Goal: Task Accomplishment & Management: Use online tool/utility

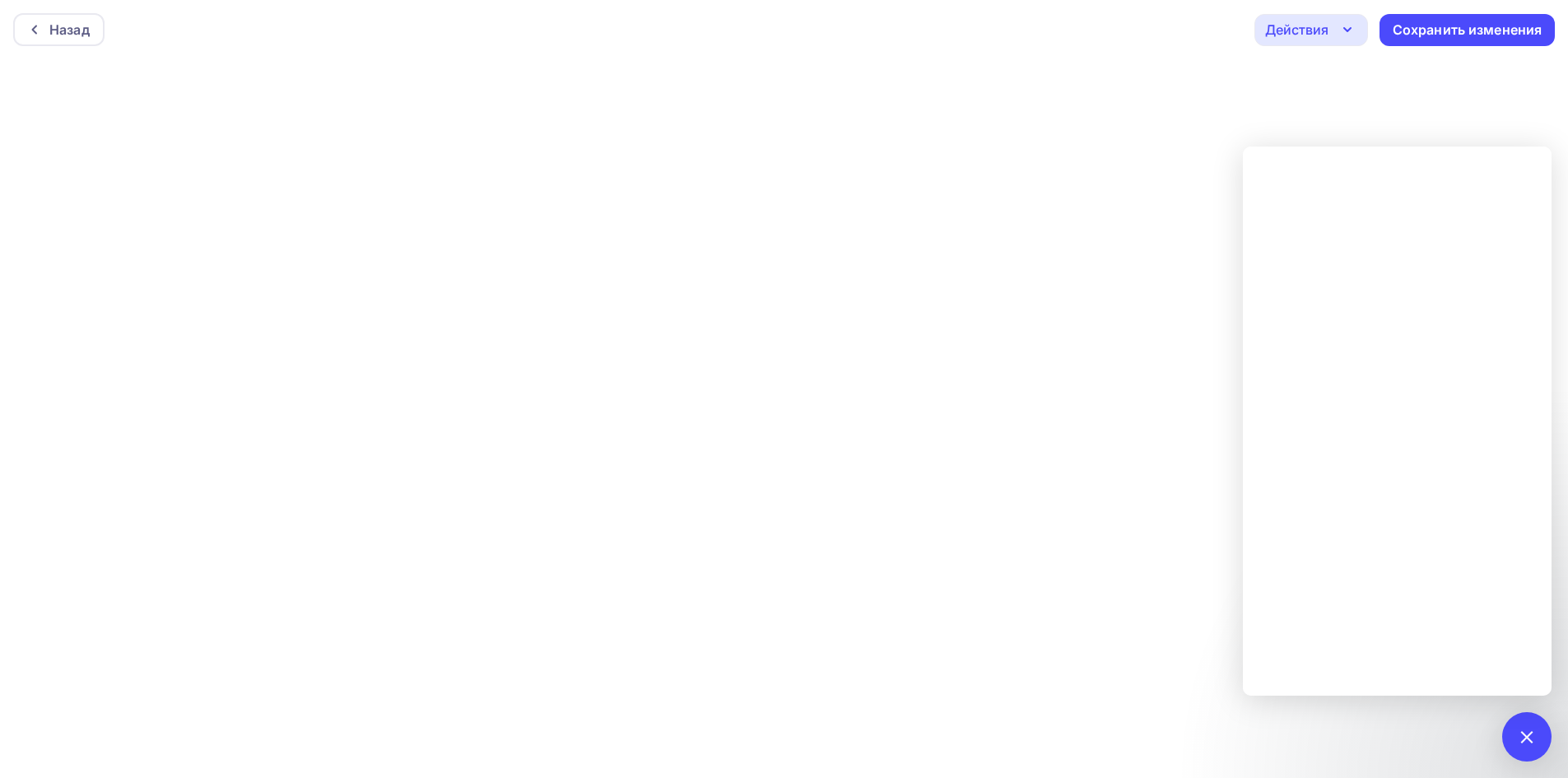
scroll to position [4, 0]
click at [1509, 733] on div "1" at bounding box center [1527, 737] width 50 height 50
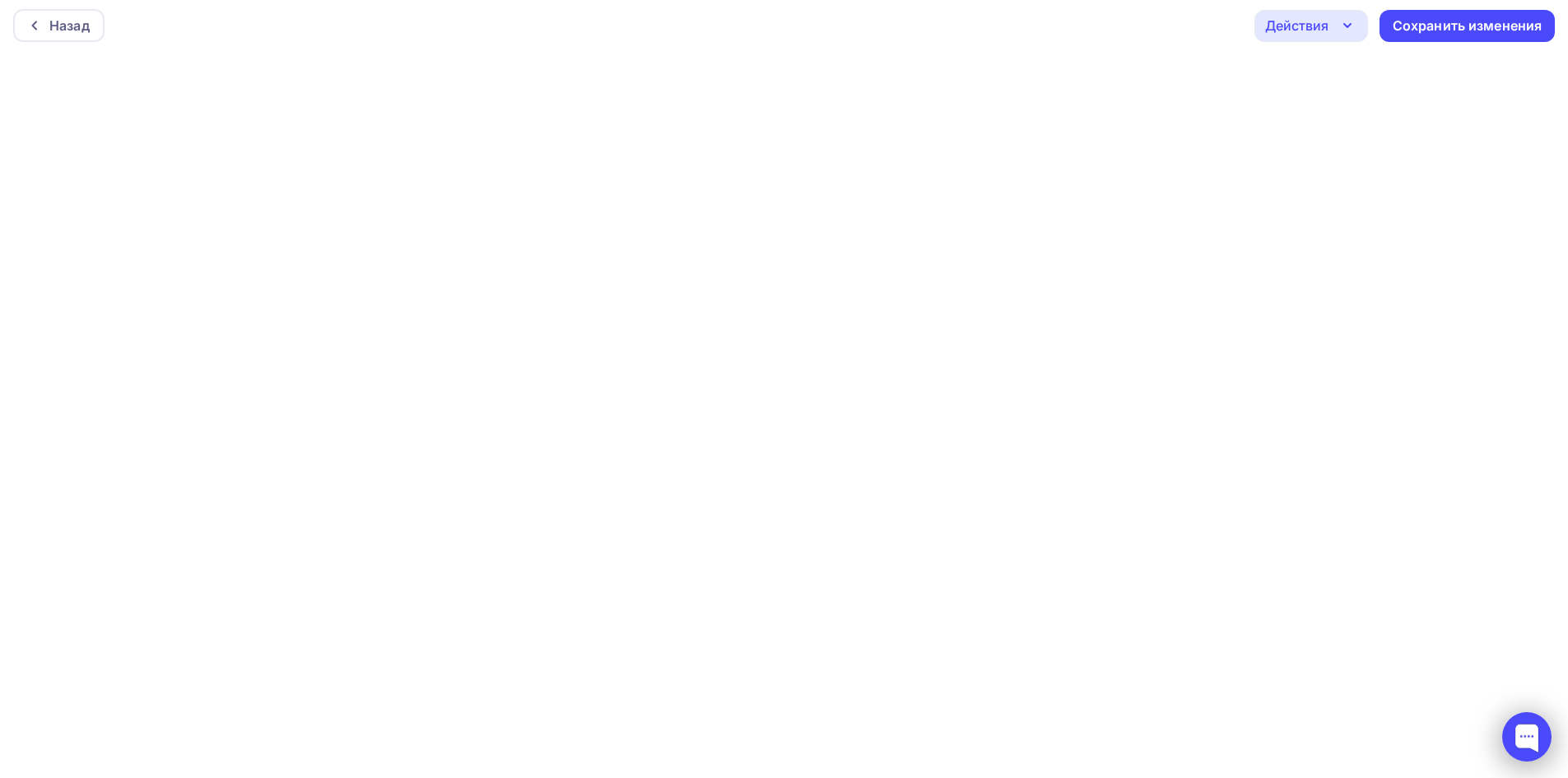
click at [1539, 740] on div at bounding box center [1527, 737] width 50 height 50
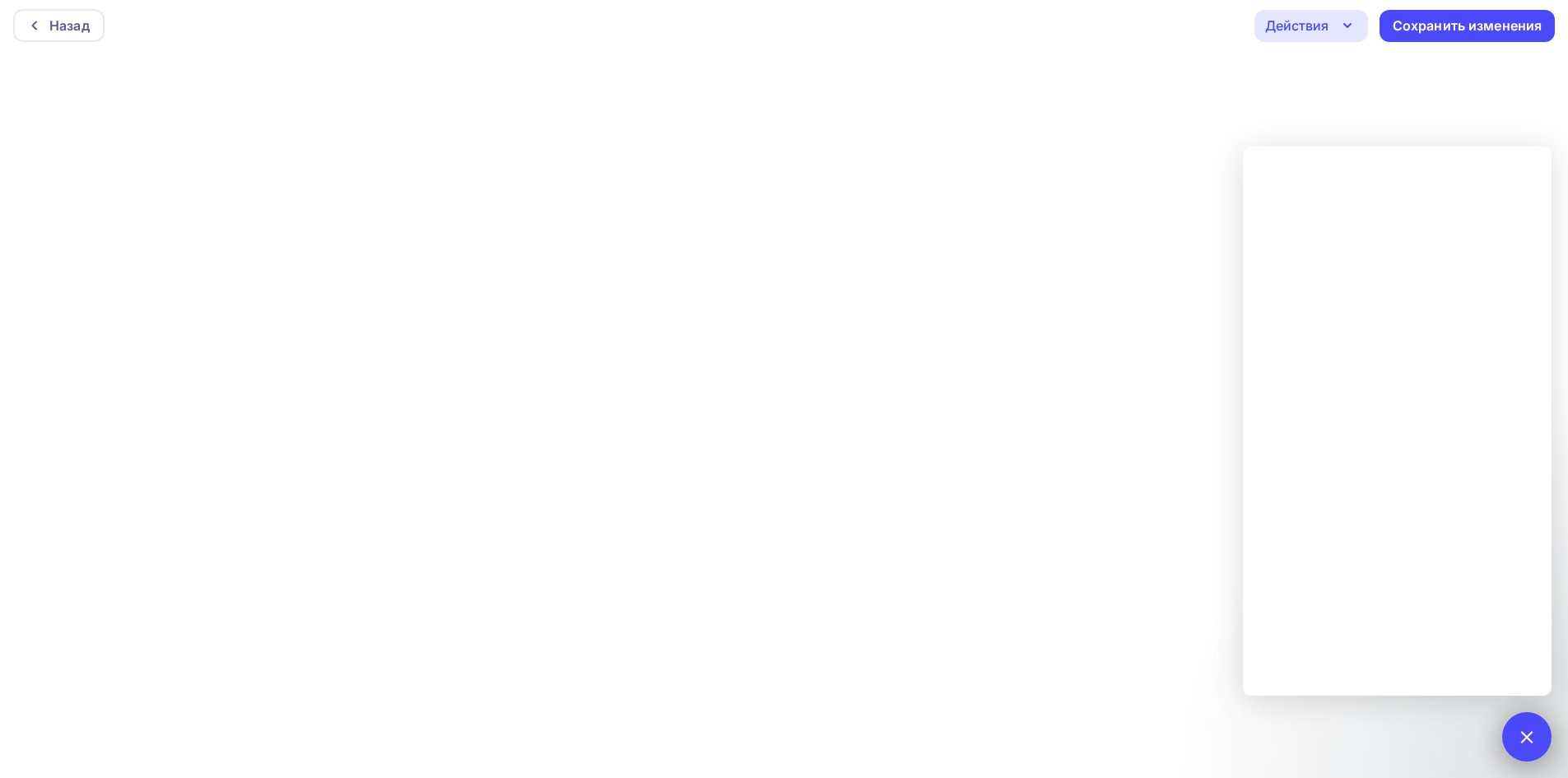
click at [1524, 732] on div at bounding box center [1526, 737] width 22 height 22
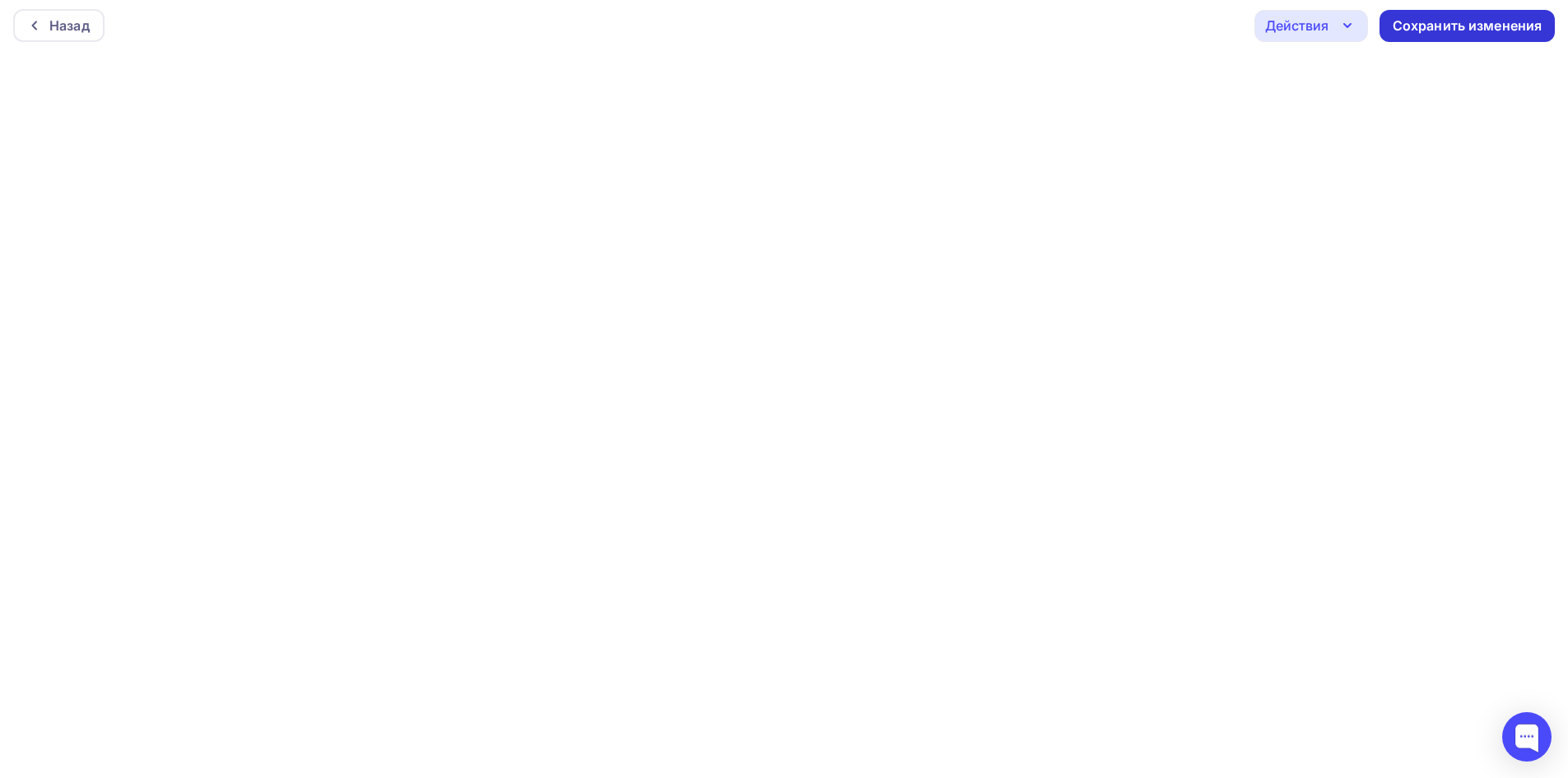
click at [1490, 31] on div "Сохранить изменения" at bounding box center [1468, 26] width 150 height 19
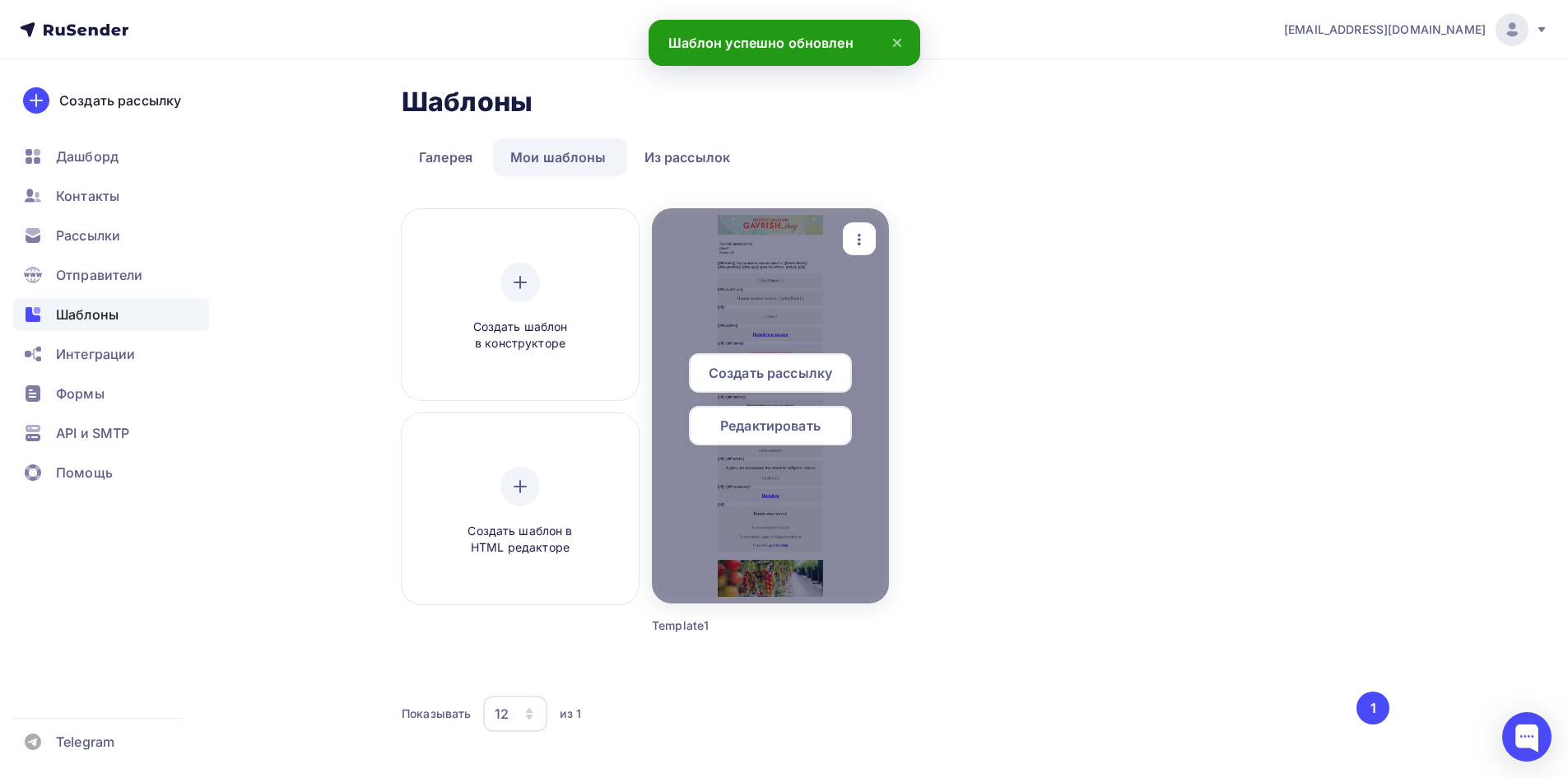
click at [774, 428] on span "Редактировать" at bounding box center [771, 425] width 101 height 20
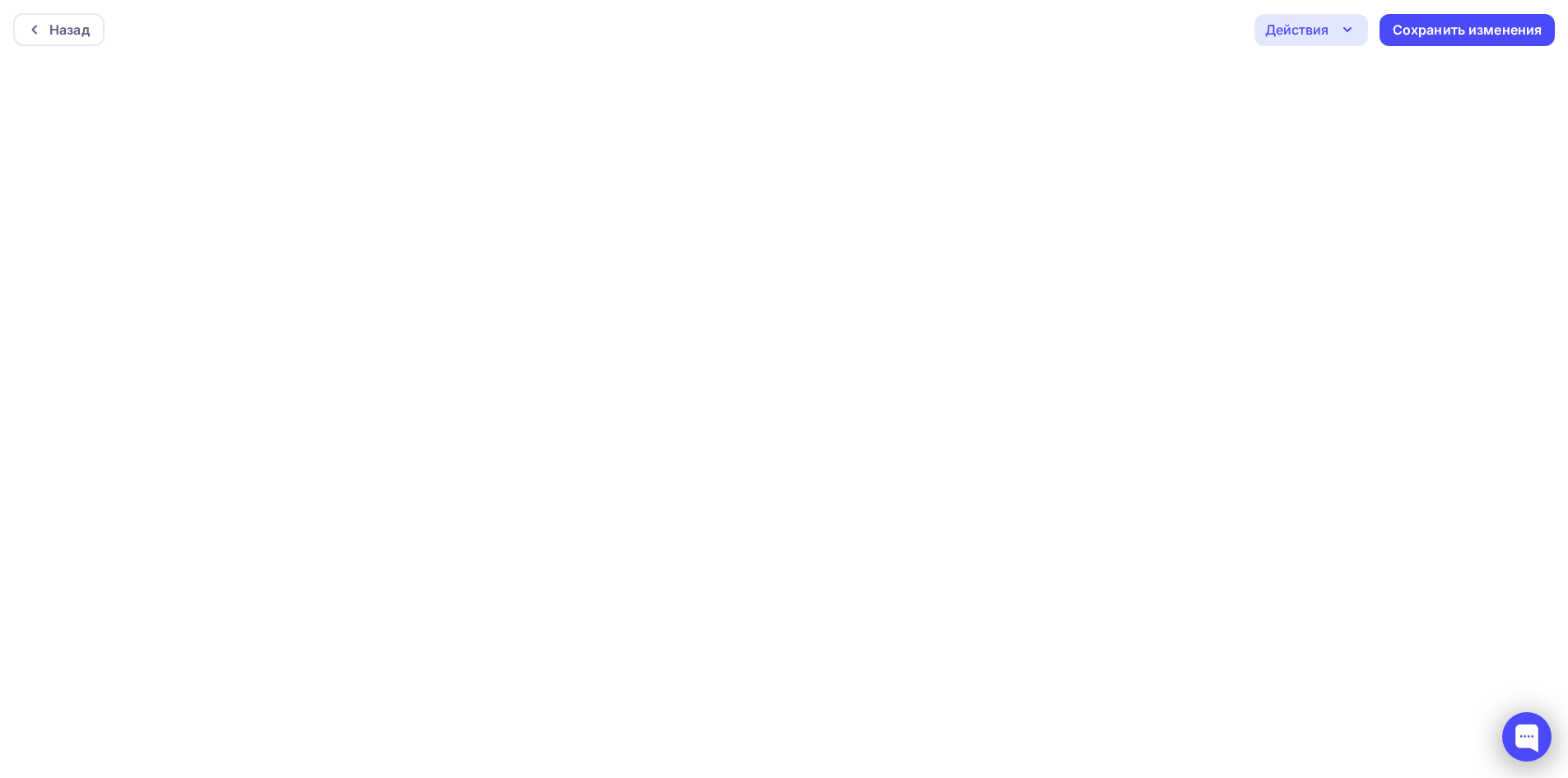
click at [1513, 735] on div at bounding box center [1527, 737] width 50 height 50
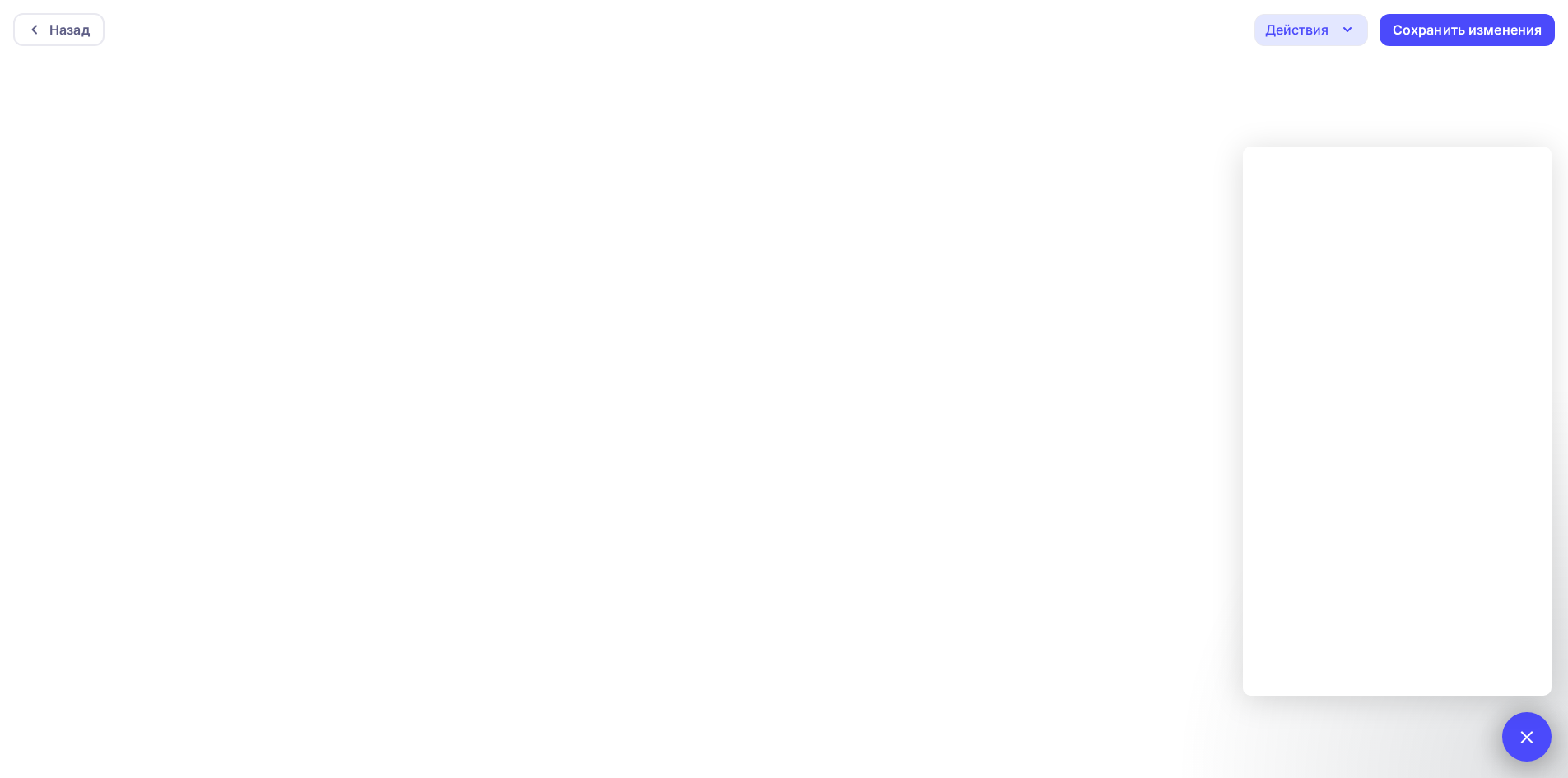
click at [1530, 730] on div at bounding box center [1526, 737] width 22 height 22
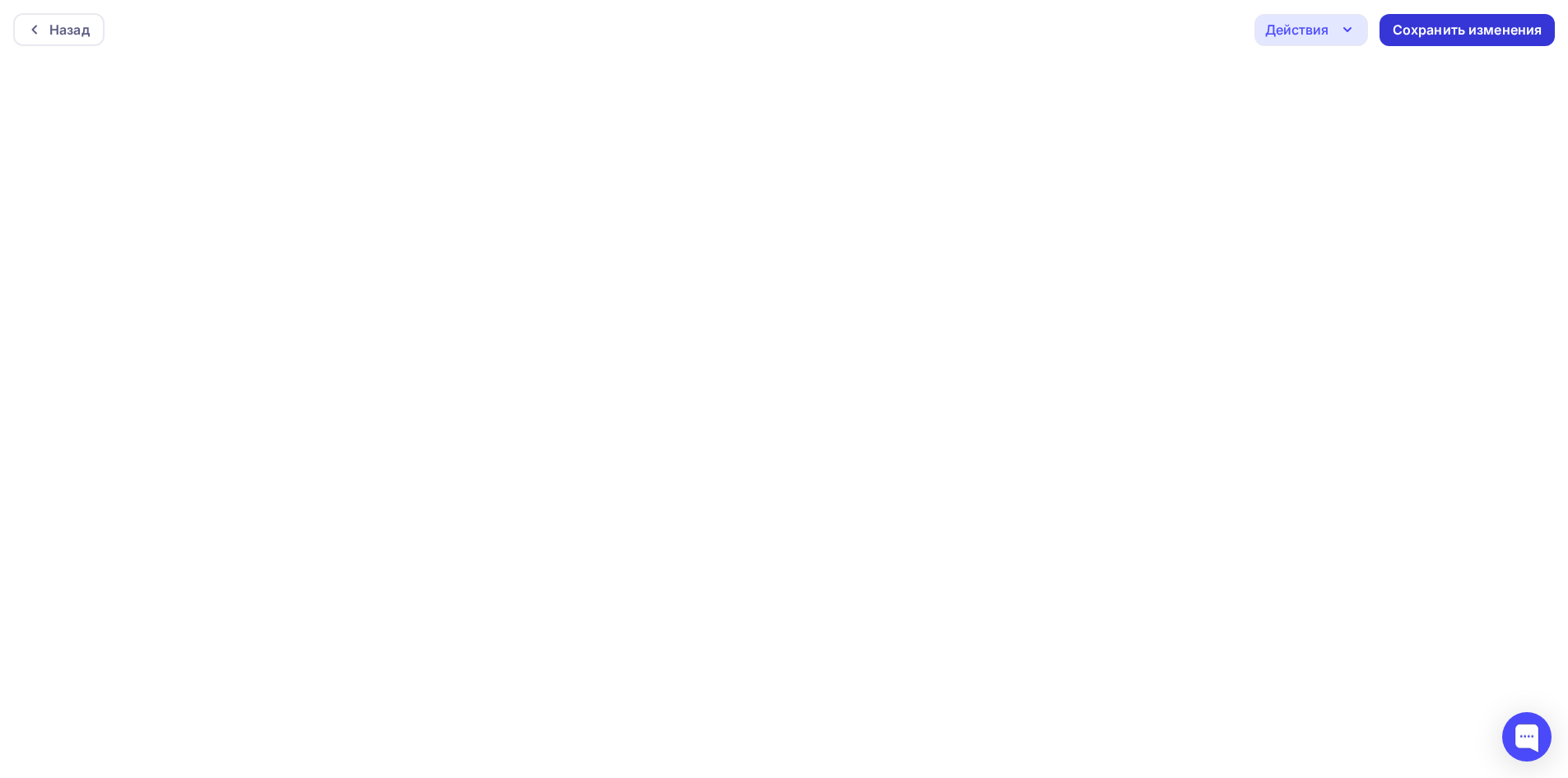
click at [1465, 26] on div "Сохранить изменения" at bounding box center [1468, 30] width 150 height 19
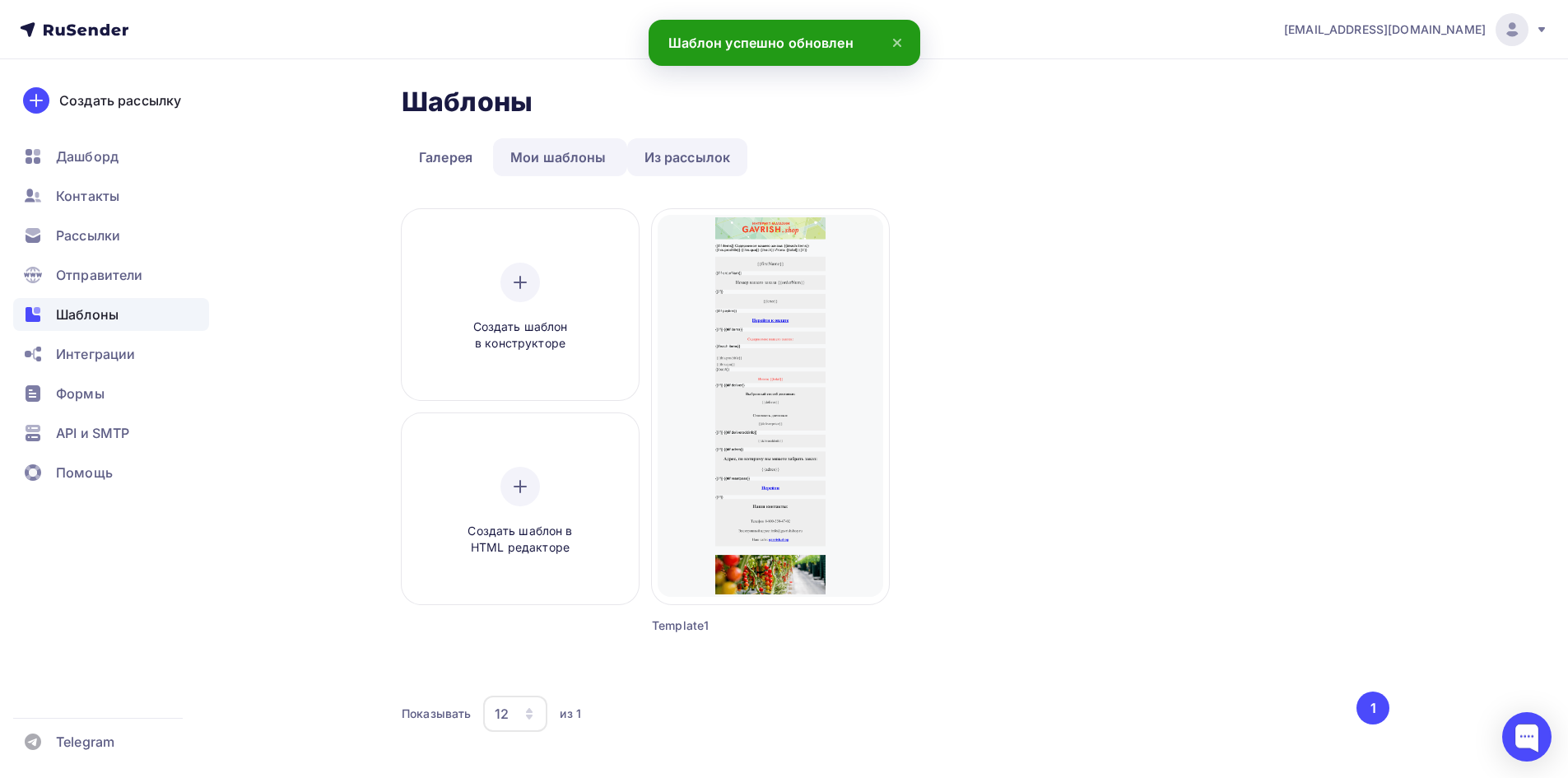
click at [669, 156] on link "Из рассылок" at bounding box center [688, 157] width 121 height 38
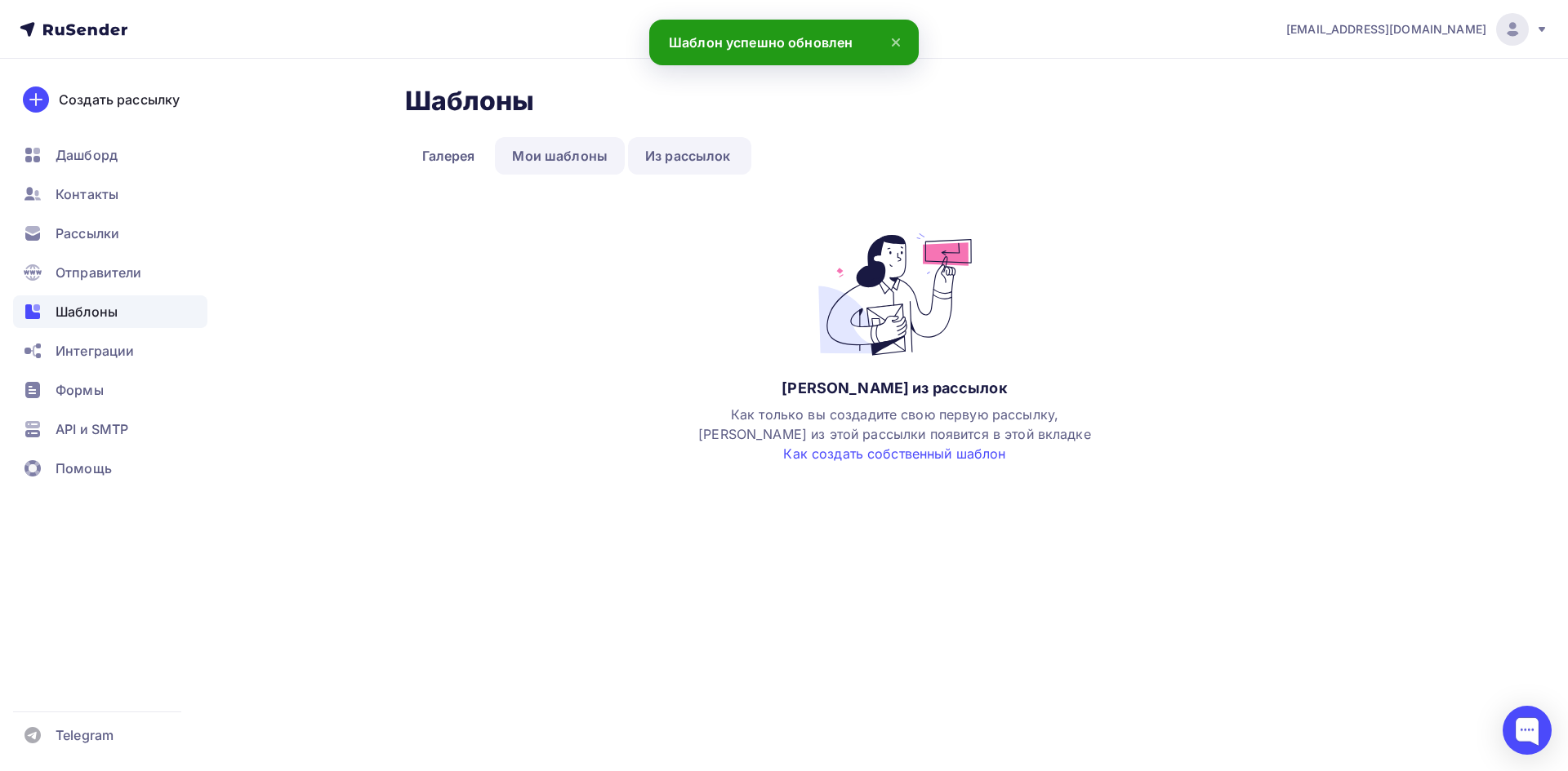
click at [580, 164] on link "Мои шаблоны" at bounding box center [559, 156] width 130 height 37
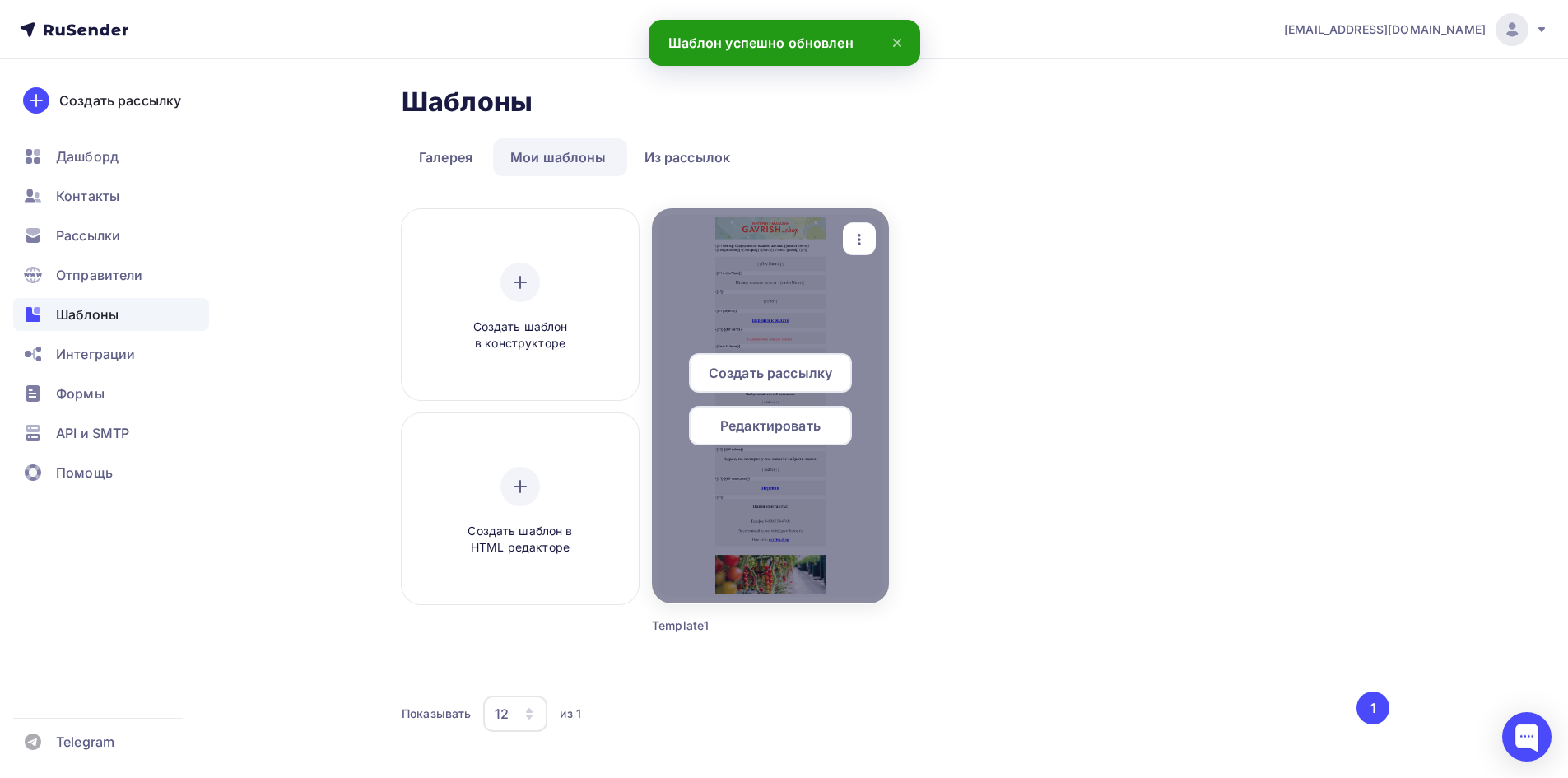
click at [727, 430] on span "Редактировать" at bounding box center [771, 425] width 101 height 20
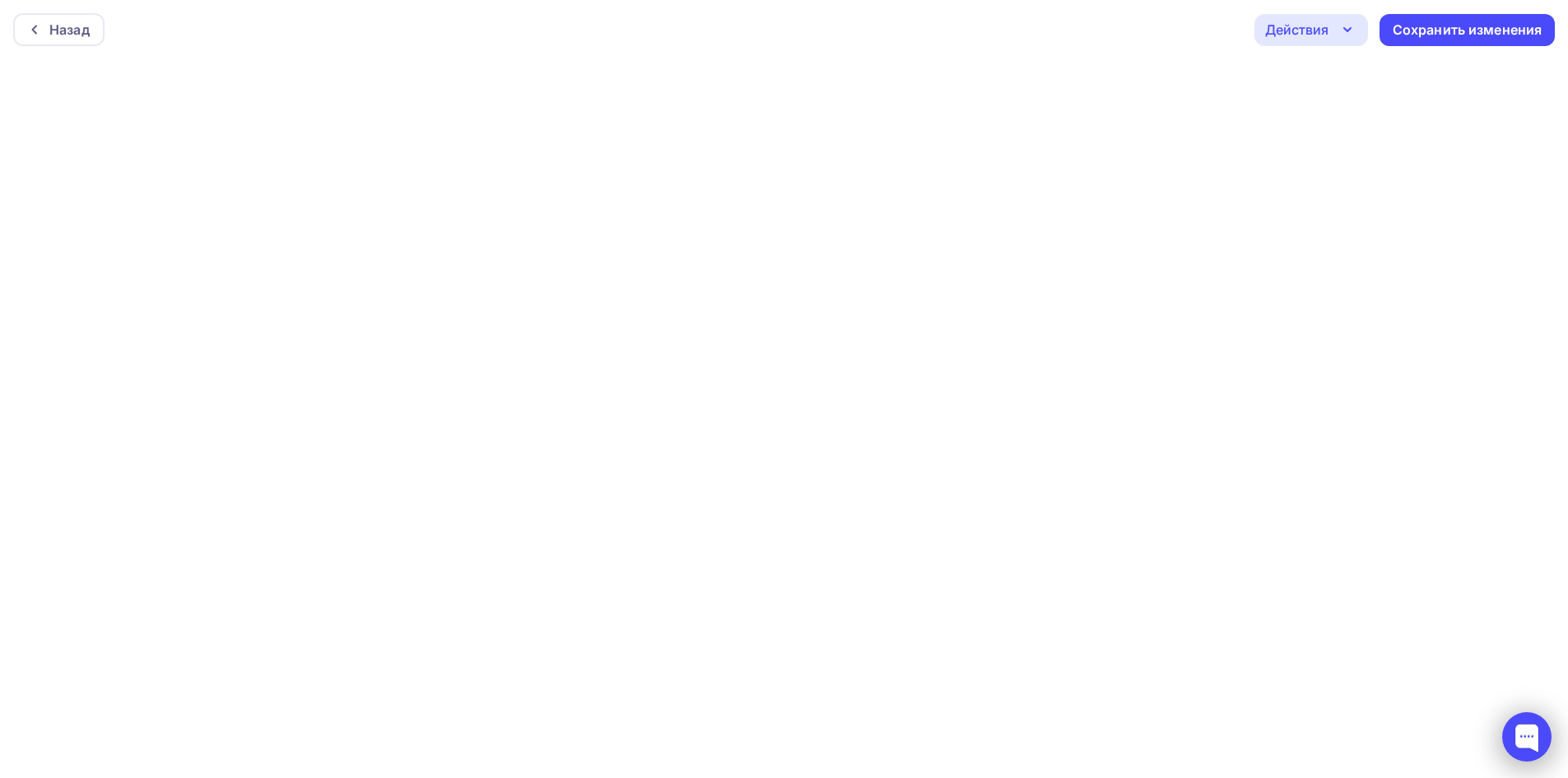
click at [1533, 738] on div at bounding box center [1527, 737] width 50 height 50
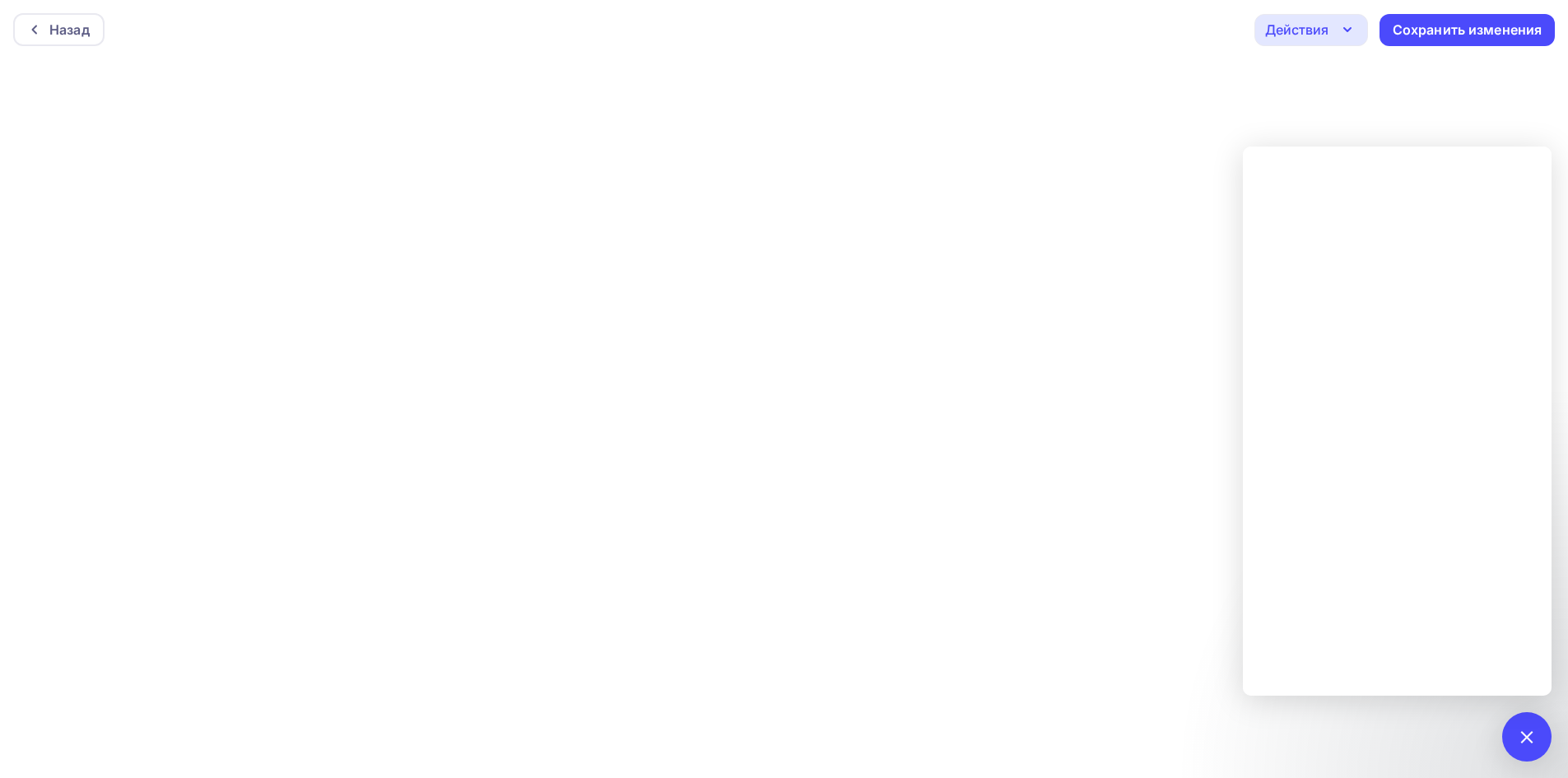
click at [1190, 27] on div "Назад Действия Отправить тестовое письмо Предпросмотр Выйти без сохранения Сохр…" at bounding box center [784, 29] width 1568 height 59
click at [1528, 742] on div at bounding box center [1526, 737] width 22 height 22
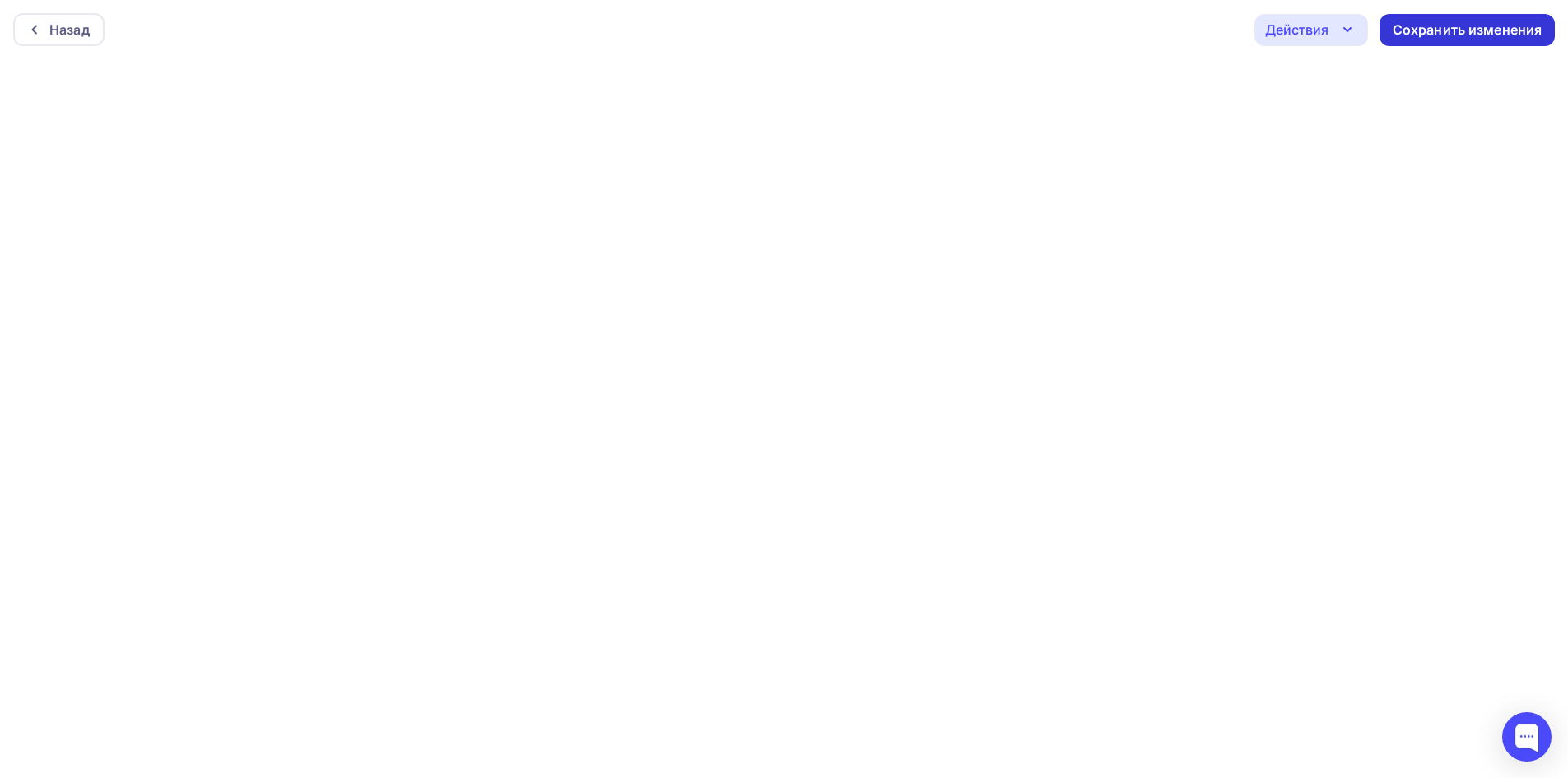
click at [1437, 29] on div "Сохранить изменения" at bounding box center [1468, 30] width 150 height 19
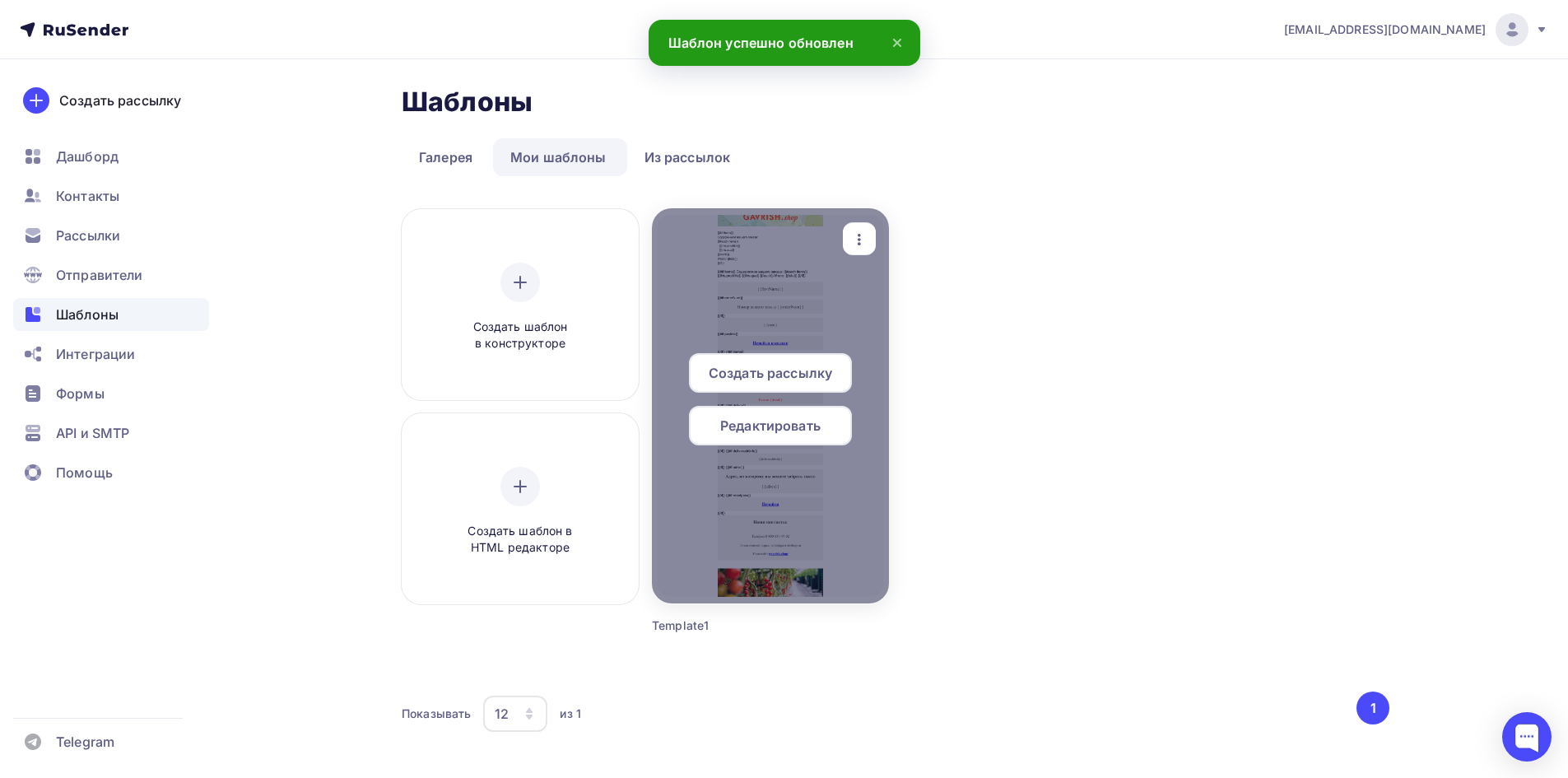
click at [767, 429] on span "Редактировать" at bounding box center [771, 425] width 101 height 20
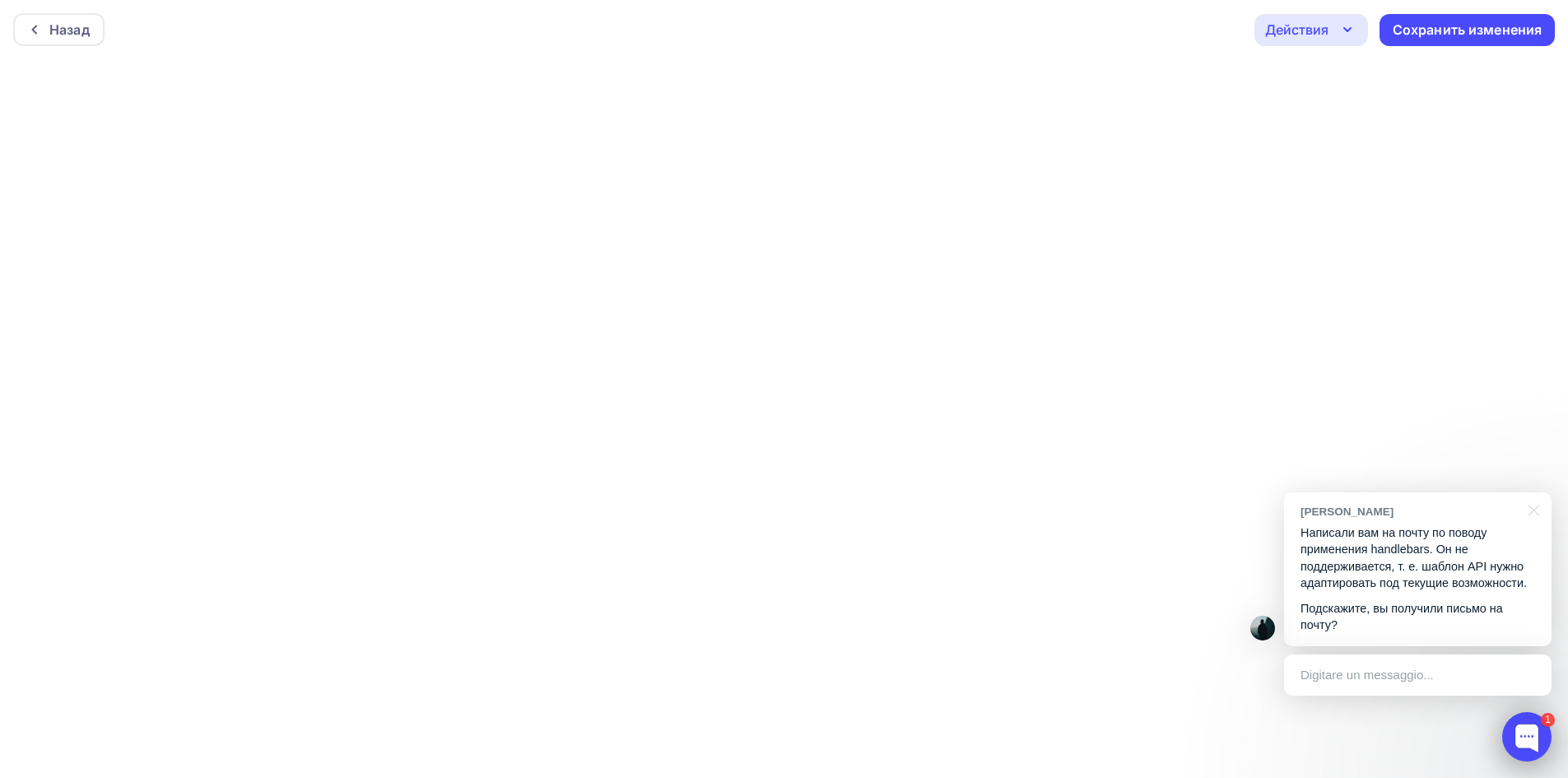
click at [1537, 744] on div at bounding box center [1527, 737] width 50 height 50
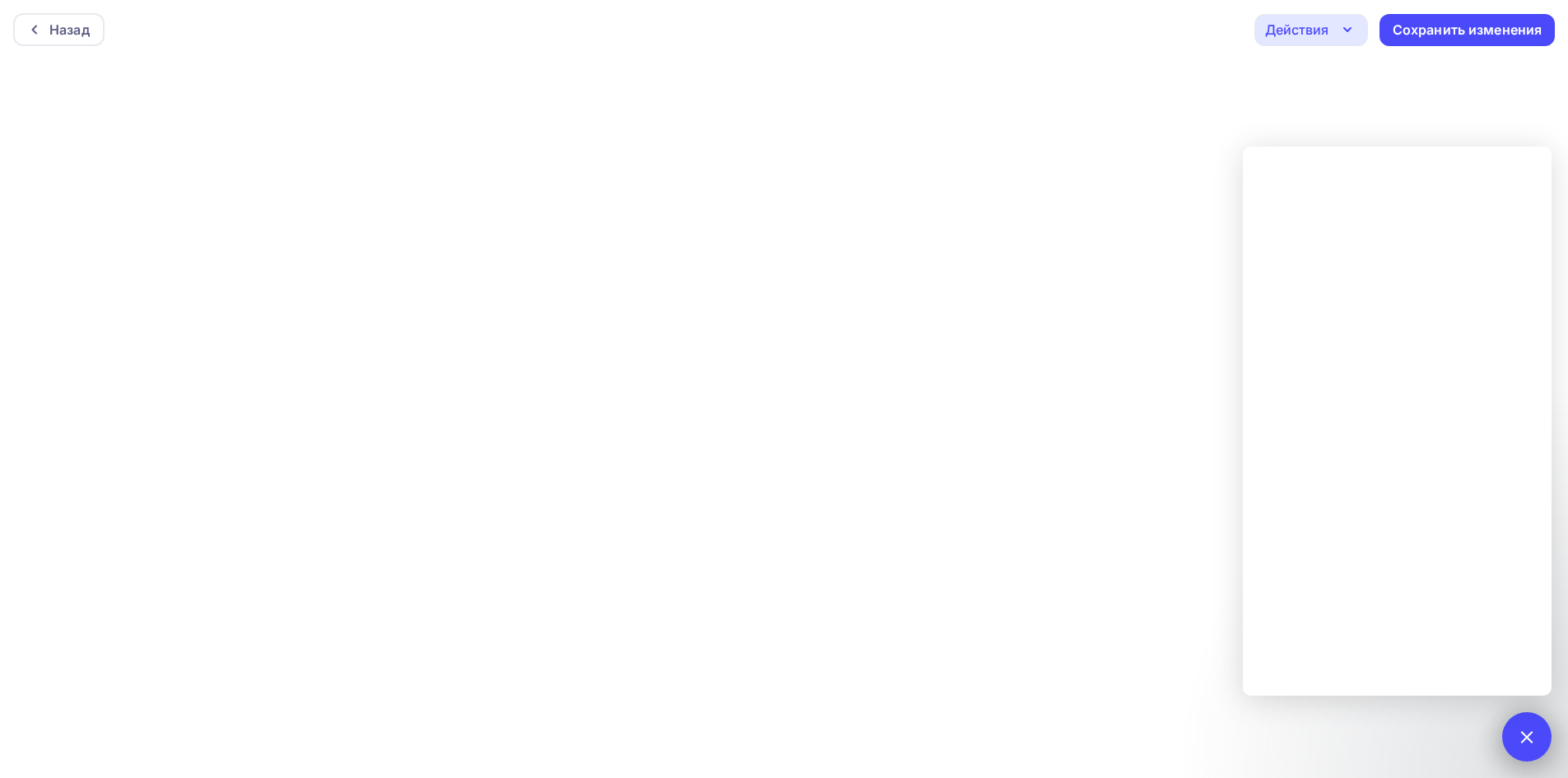
click at [1515, 736] on div at bounding box center [1526, 737] width 22 height 22
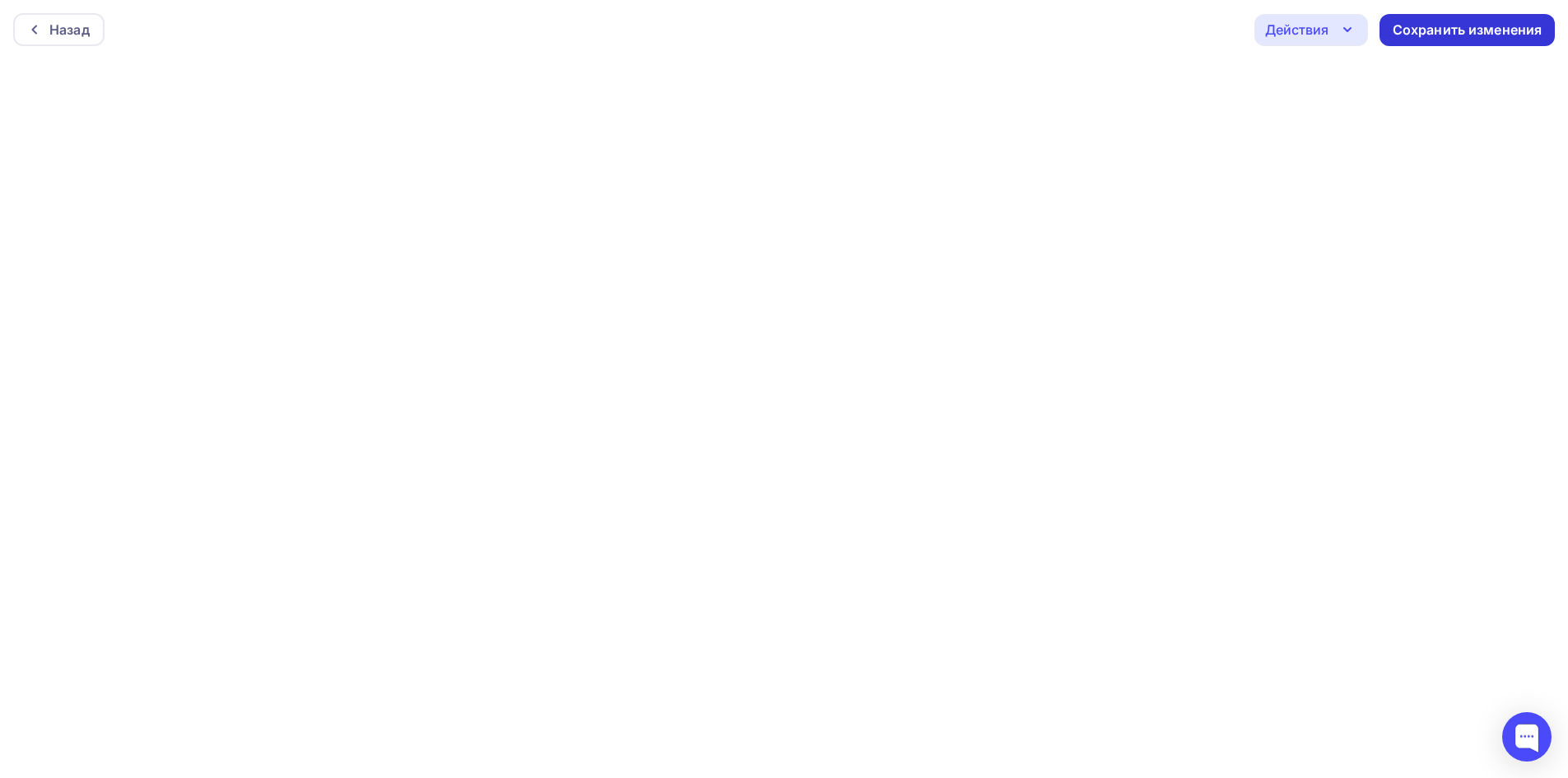
click at [1434, 32] on div "Сохранить изменения" at bounding box center [1468, 30] width 150 height 19
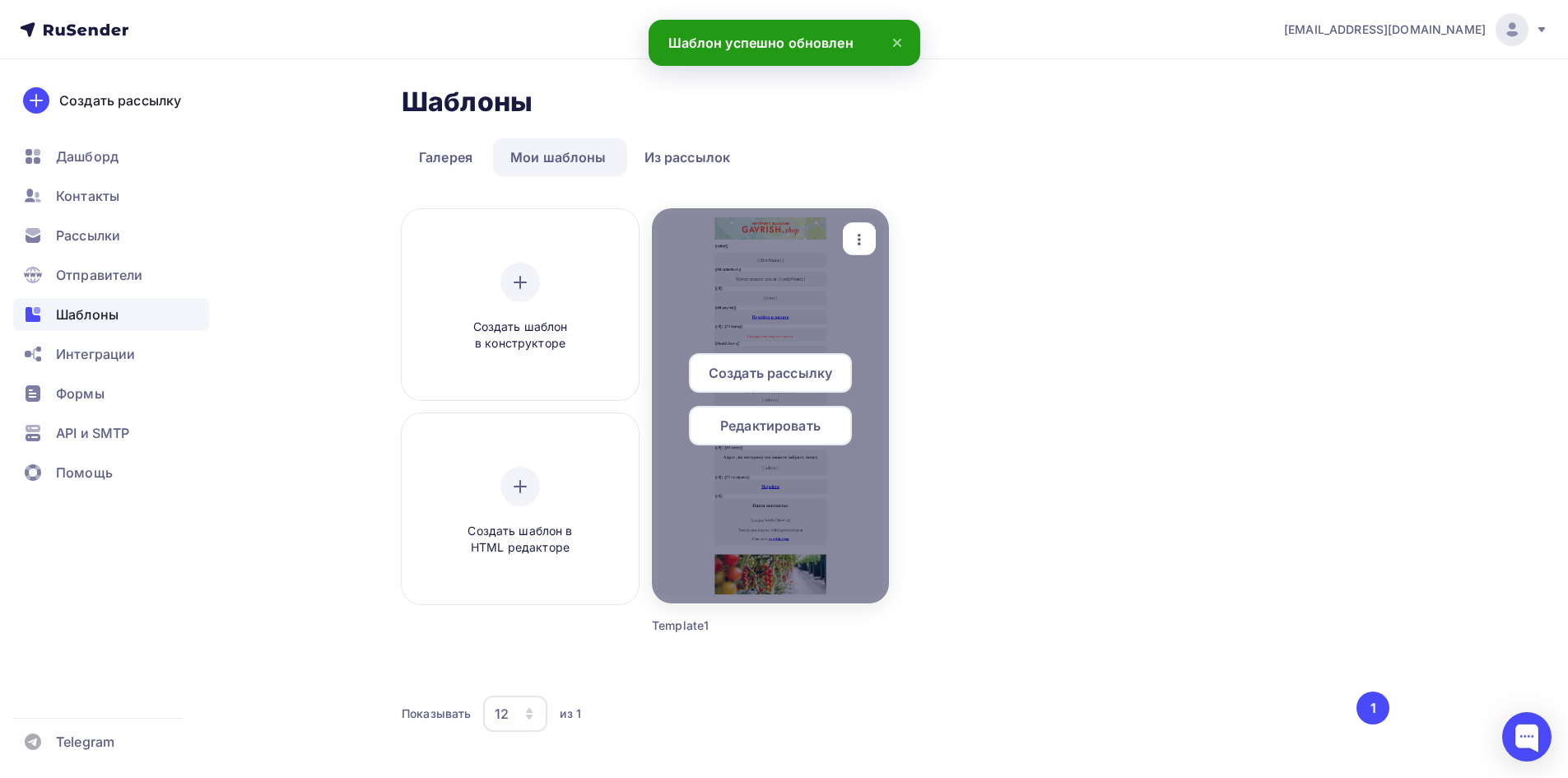
click at [770, 424] on span "Редактировать" at bounding box center [771, 425] width 101 height 20
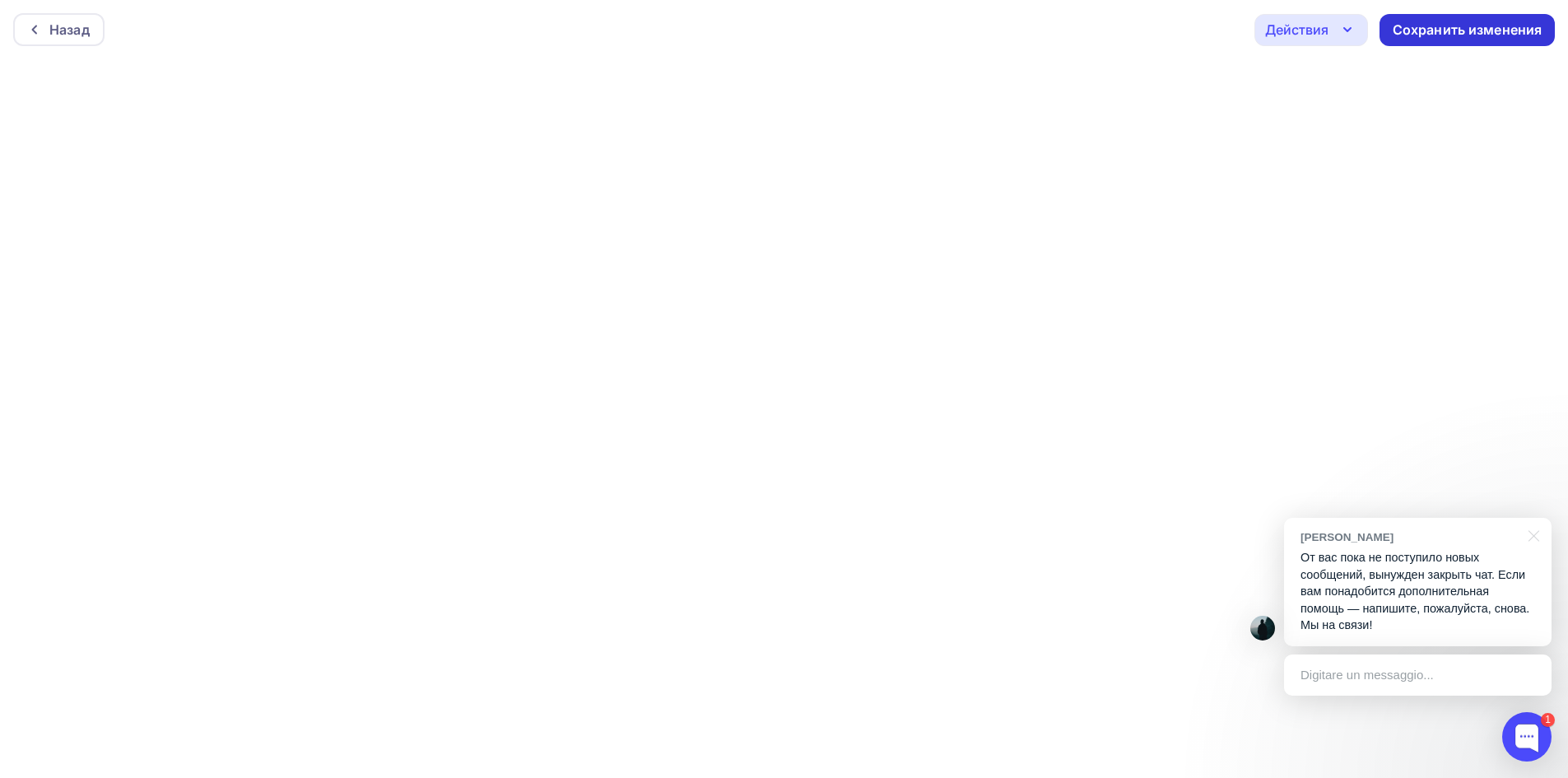
click at [1453, 18] on div "Сохранить изменения" at bounding box center [1466, 30] width 175 height 32
